Goal: Transaction & Acquisition: Purchase product/service

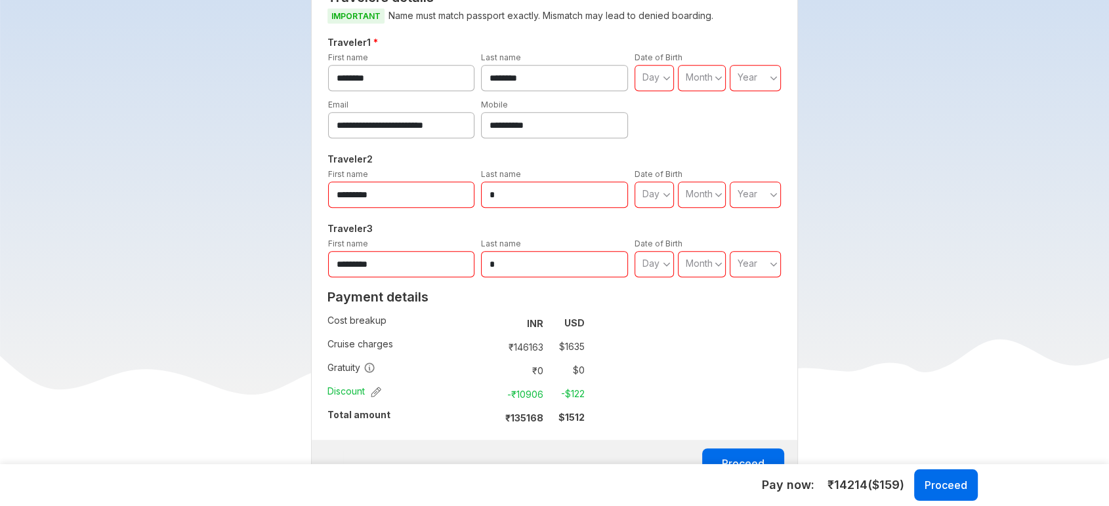
scroll to position [510, 0]
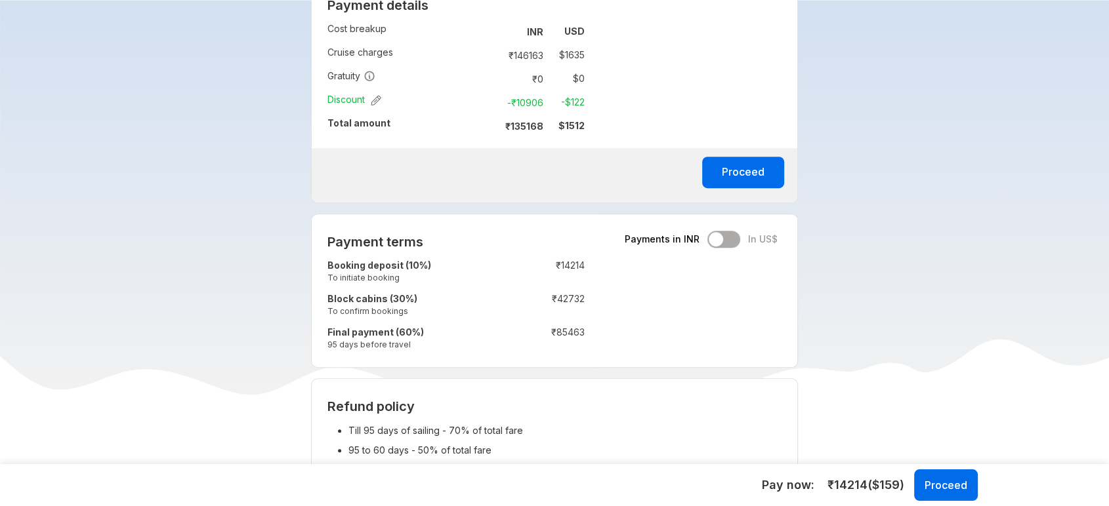
scroll to position [802, 0]
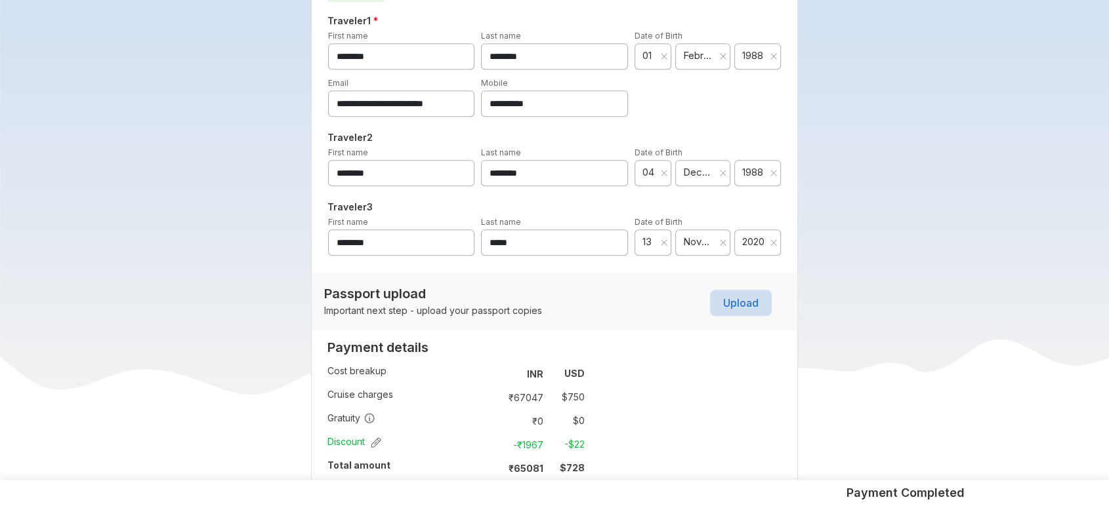
scroll to position [802, 0]
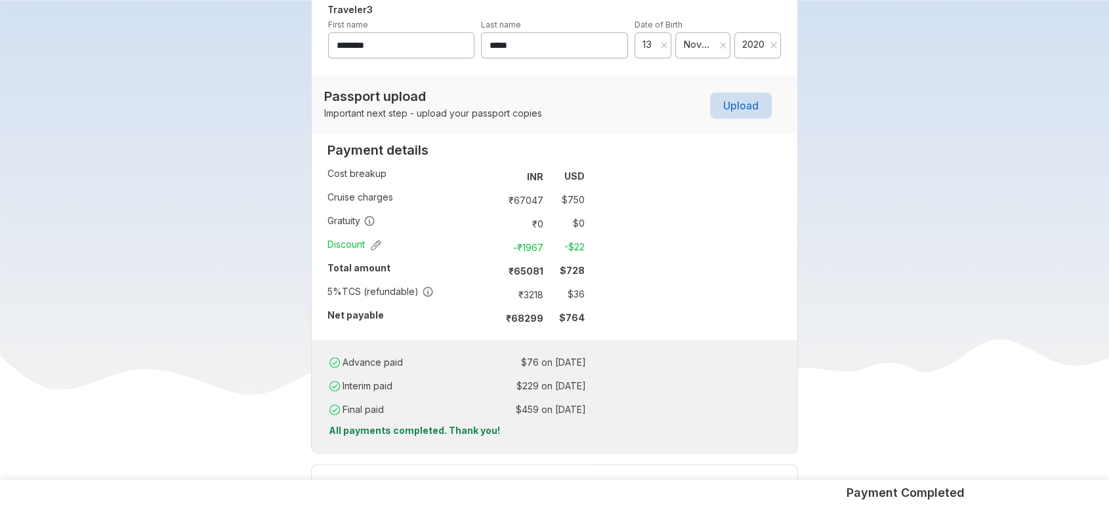
click at [717, 497] on div "Payment Completed" at bounding box center [554, 493] width 866 height 16
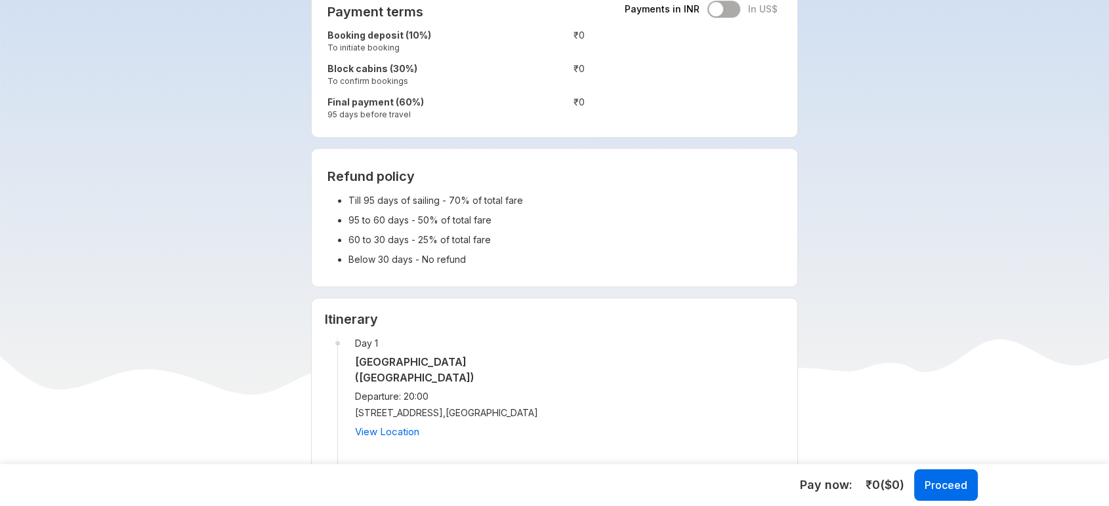
scroll to position [510, 0]
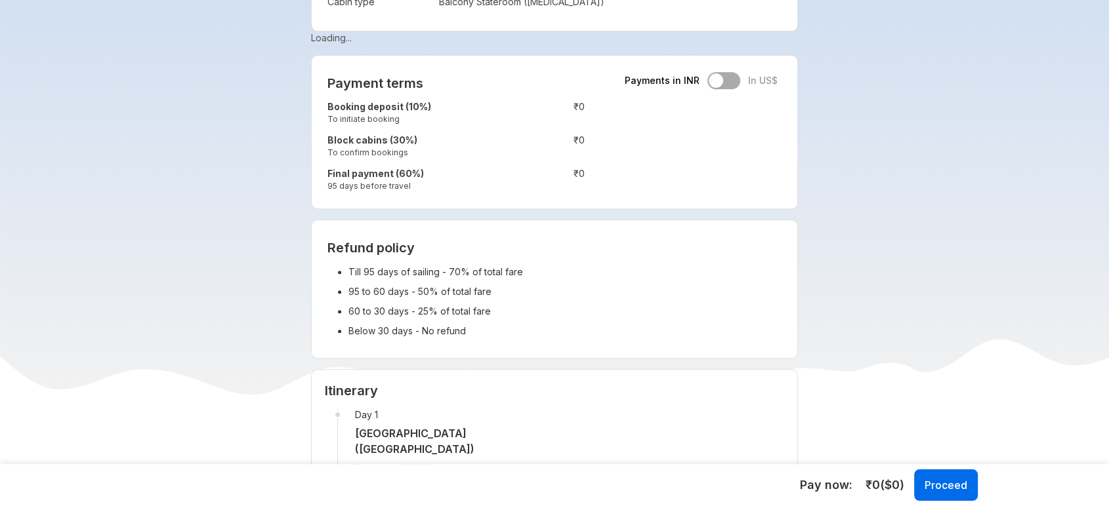
click at [728, 70] on div "Payment terms Payments in INR In US$ Booking deposit (10%) To initiate booking …" at bounding box center [554, 132] width 487 height 154
click at [729, 79] on div "Payments in INR In US$" at bounding box center [700, 80] width 153 height 17
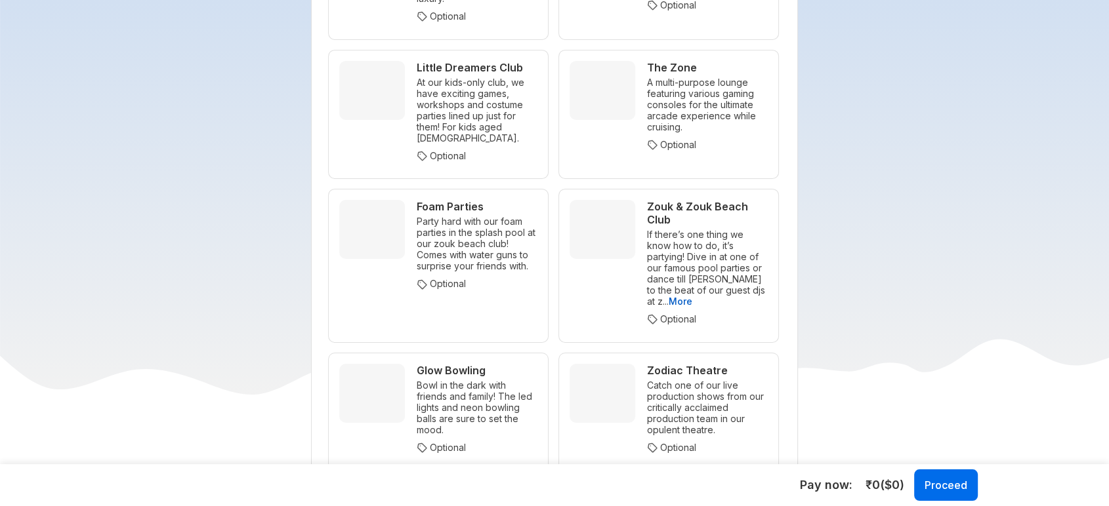
scroll to position [4737, 0]
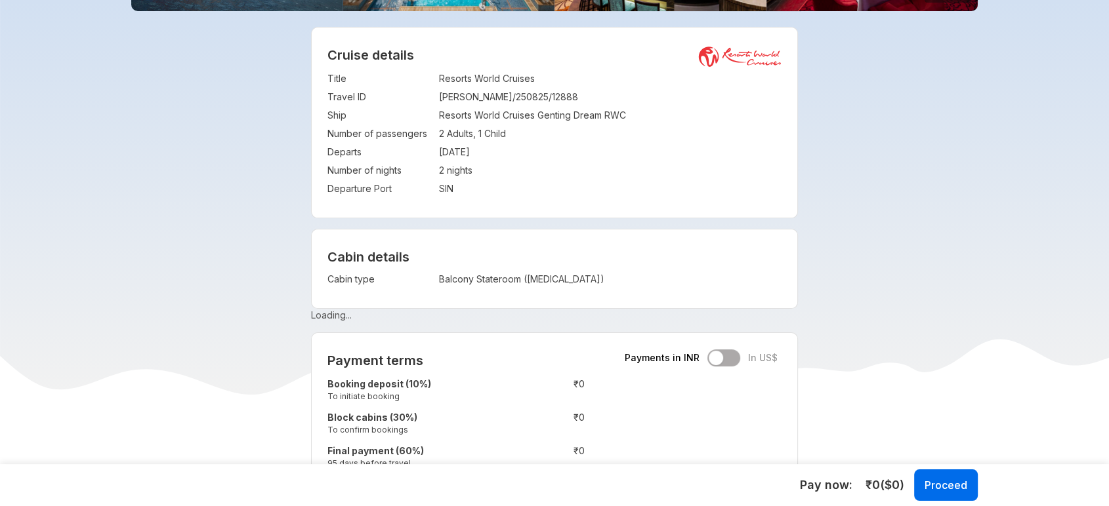
scroll to position [73, 0]
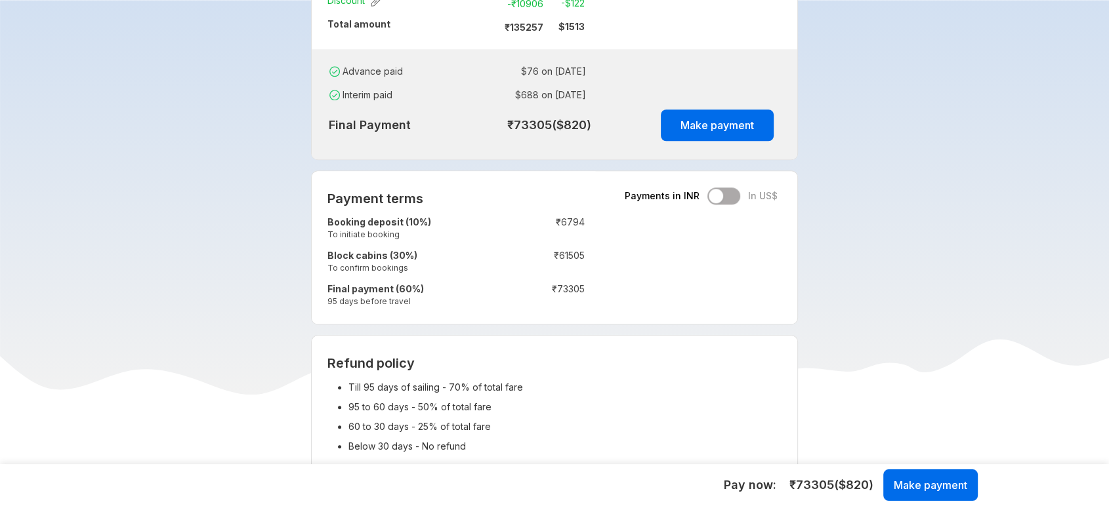
scroll to position [1020, 0]
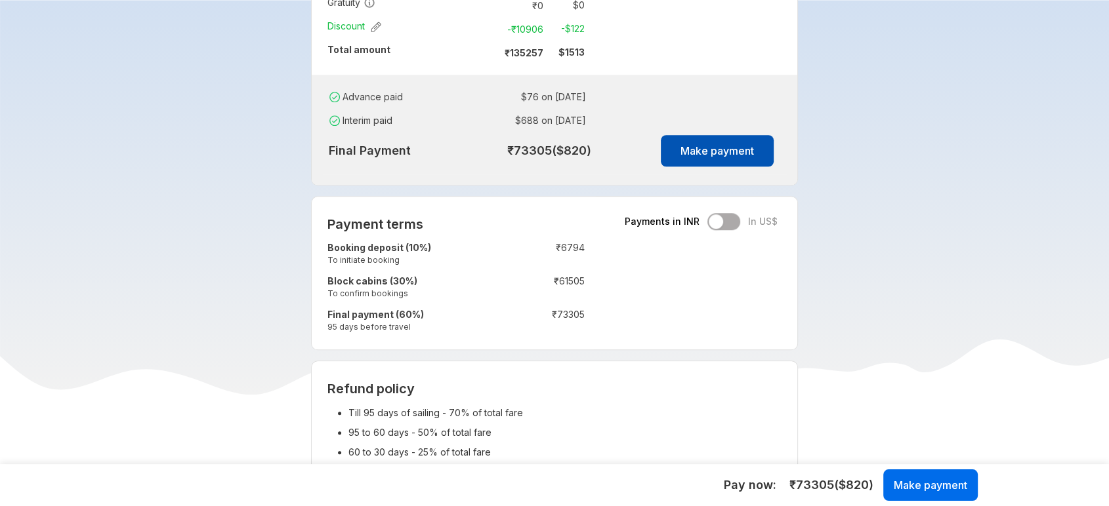
click at [717, 155] on button "Make payment" at bounding box center [717, 150] width 113 height 31
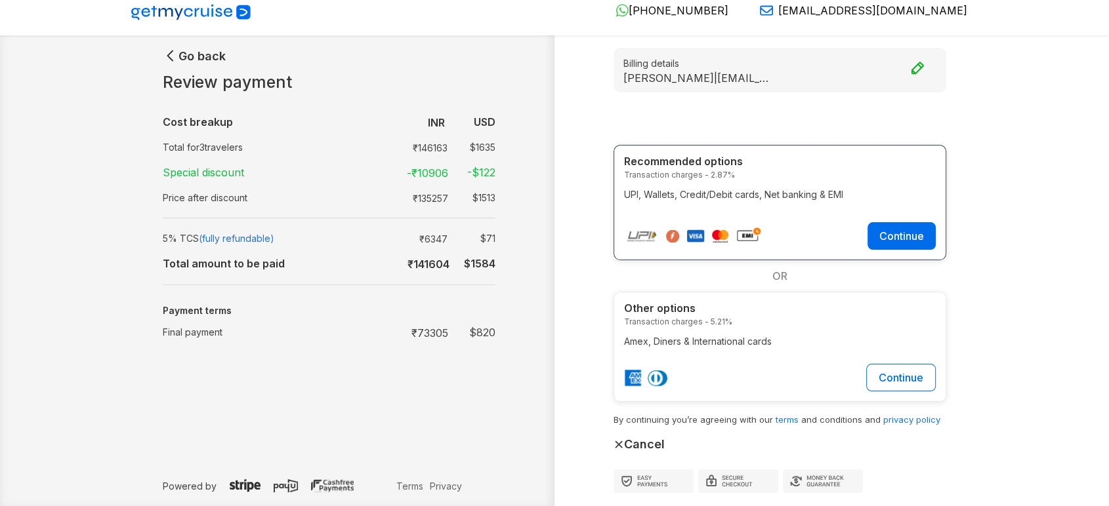
scroll to position [13, 0]
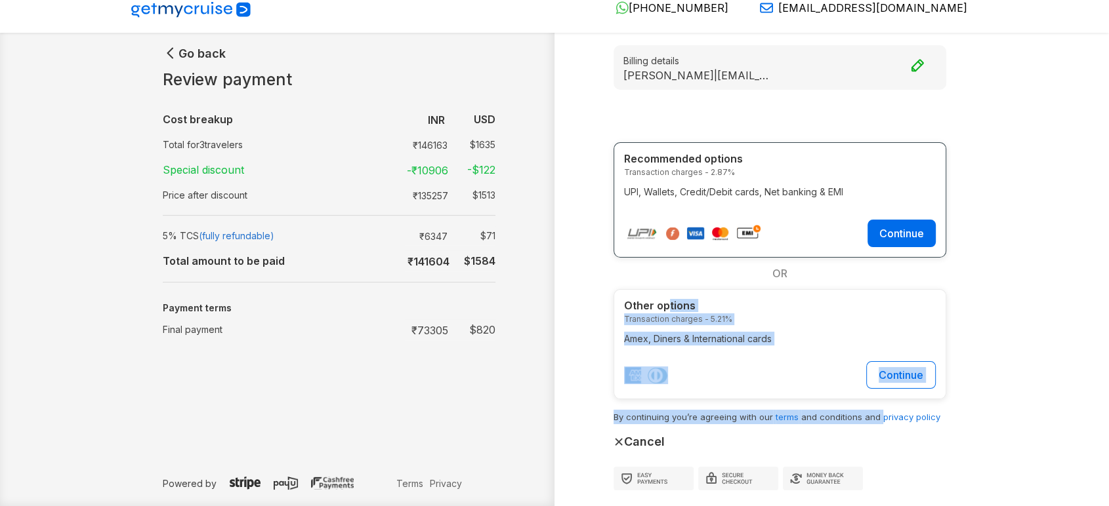
click at [929, 439] on div "Billing details [PERSON_NAME] | [EMAIL_ADDRESS][DOMAIN_NAME] Payment options Re…" at bounding box center [766, 267] width 424 height 445
